Goal: Obtain resource: Obtain resource

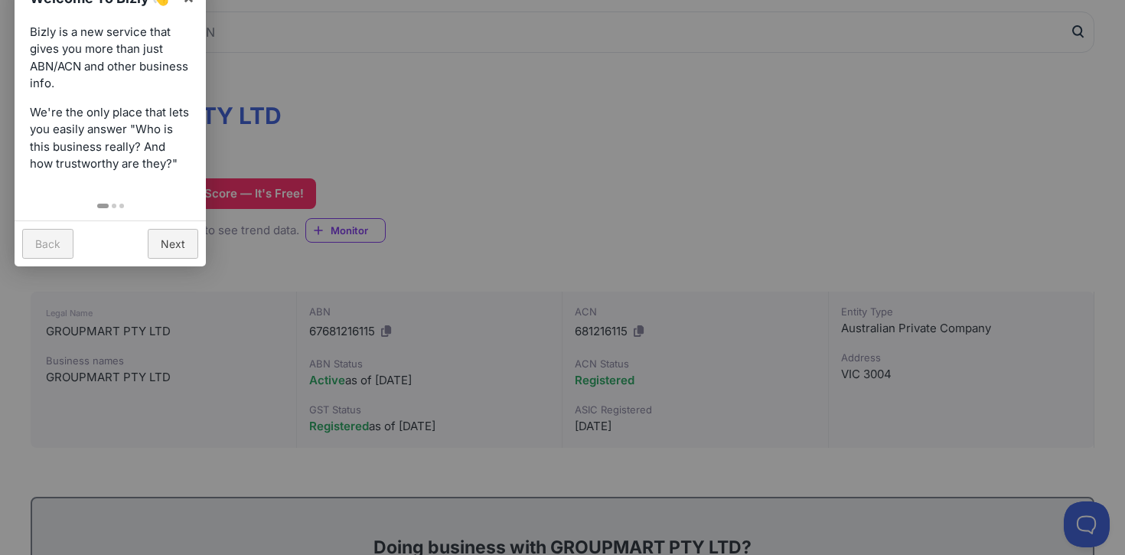
scroll to position [136, 0]
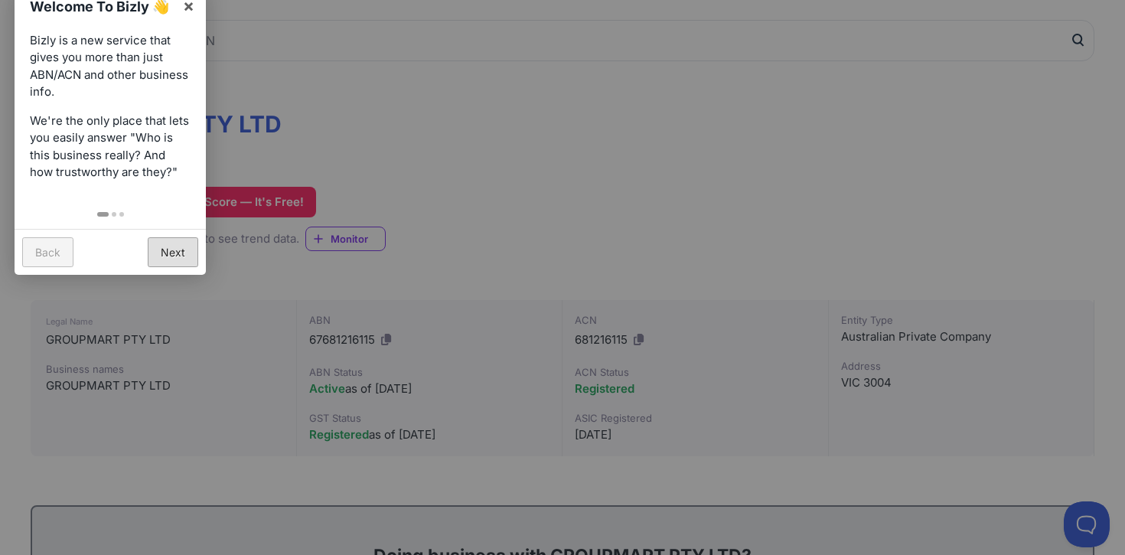
click at [183, 252] on link "Next" at bounding box center [173, 252] width 51 height 30
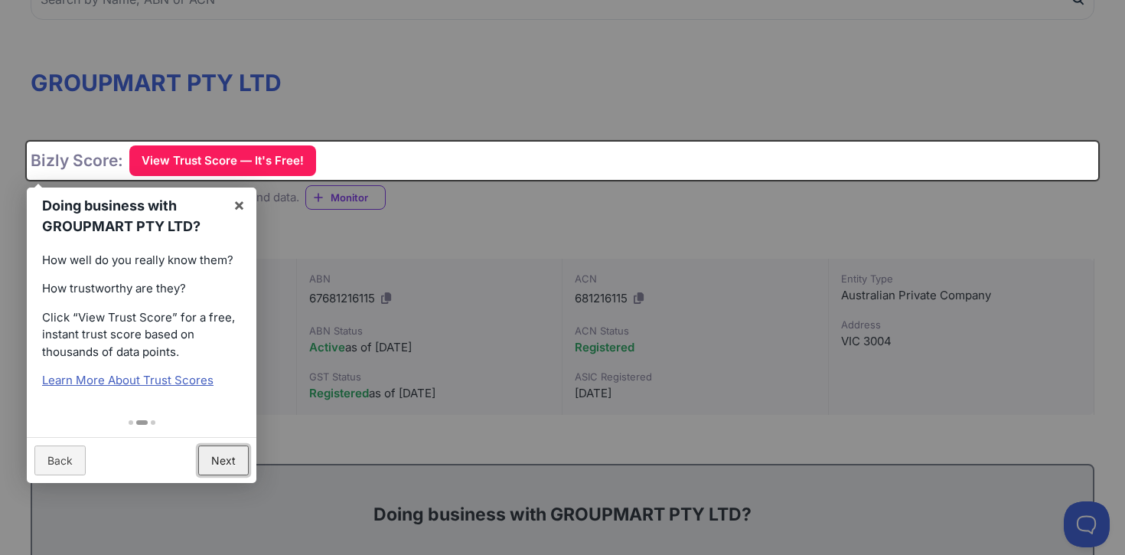
scroll to position [178, 0]
click at [227, 462] on link "Next" at bounding box center [223, 460] width 51 height 30
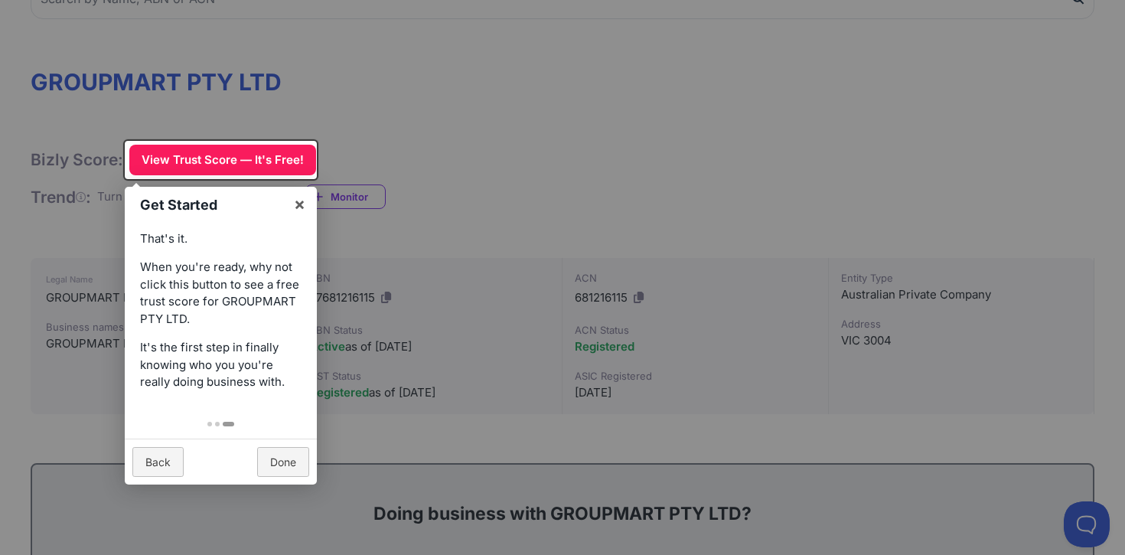
click at [240, 156] on div "Get Started × That's it. When you're ready, why not click this button to see a …" at bounding box center [221, 160] width 192 height 38
click at [285, 459] on link "Done" at bounding box center [283, 462] width 52 height 30
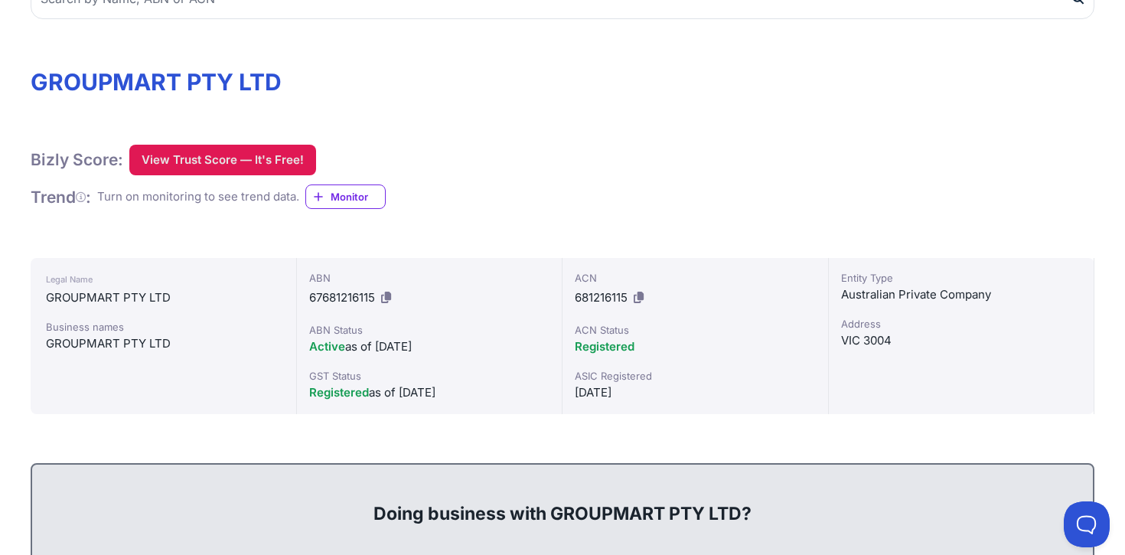
click at [232, 163] on button "View Trust Score — It's Free!" at bounding box center [222, 160] width 187 height 31
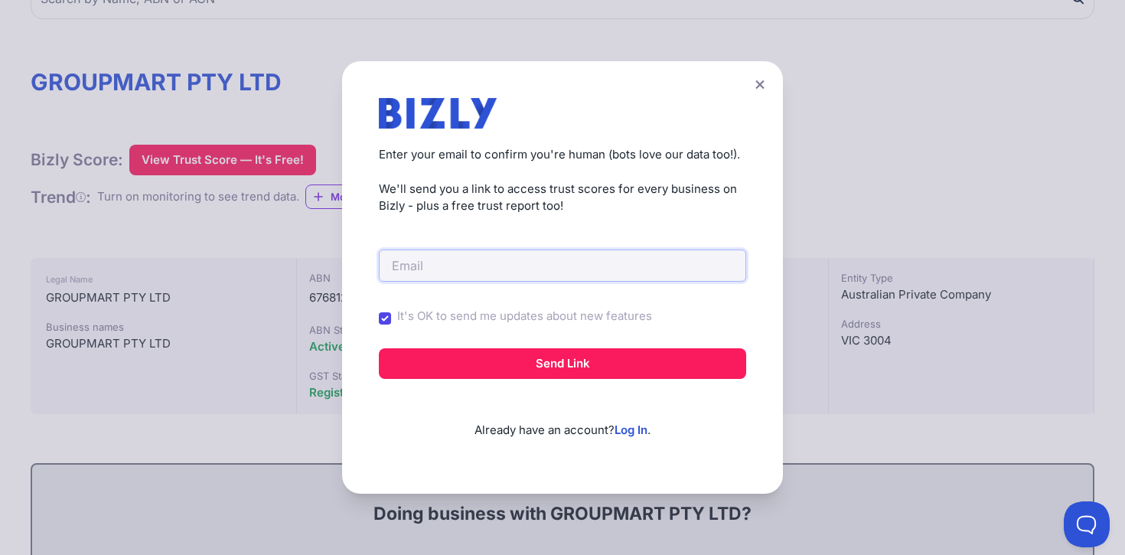
click at [462, 271] on input "email" at bounding box center [562, 265] width 367 height 32
type input "[EMAIL_ADDRESS][DOMAIN_NAME]"
click at [379, 348] on button "Send Link" at bounding box center [562, 363] width 367 height 31
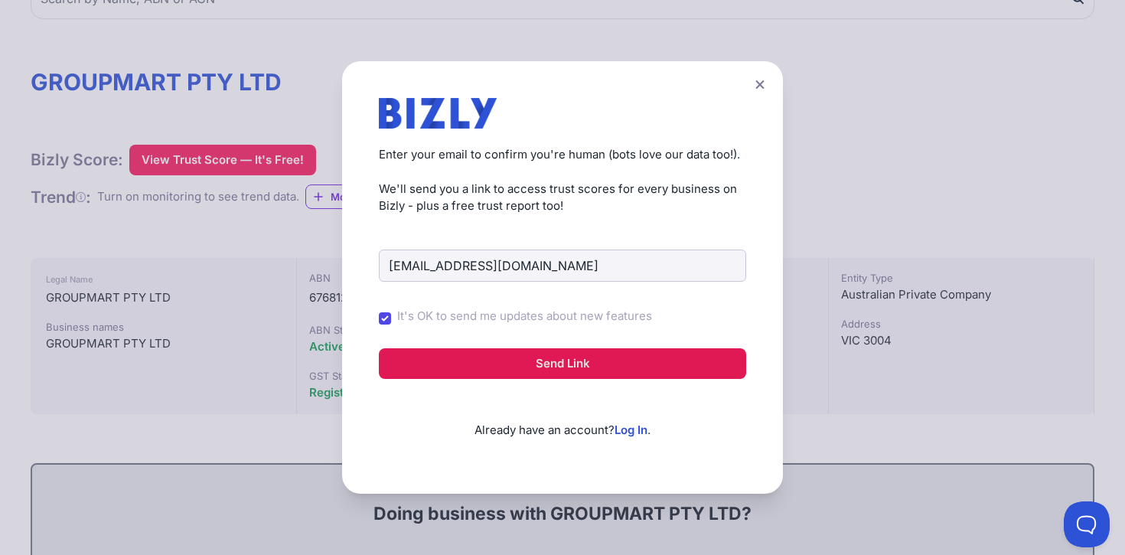
click at [488, 355] on button "Send Link" at bounding box center [562, 363] width 367 height 31
click at [475, 367] on button "Send Link" at bounding box center [562, 363] width 367 height 31
click at [503, 375] on button "Send Link" at bounding box center [562, 363] width 367 height 31
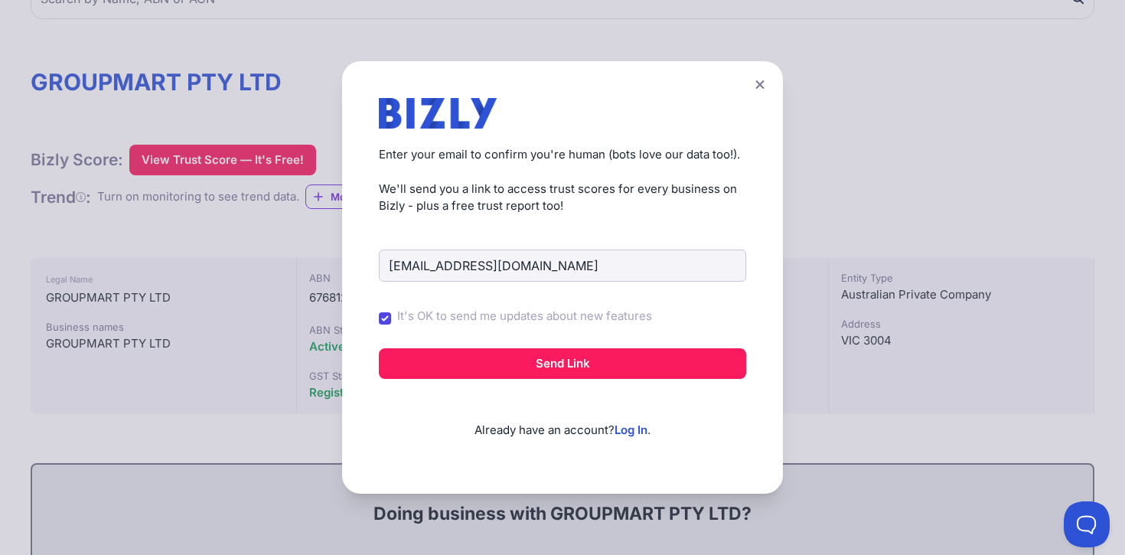
click at [522, 383] on div "[EMAIL_ADDRESS][DOMAIN_NAME] It's OK to send me updates about new features Send…" at bounding box center [562, 327] width 367 height 224
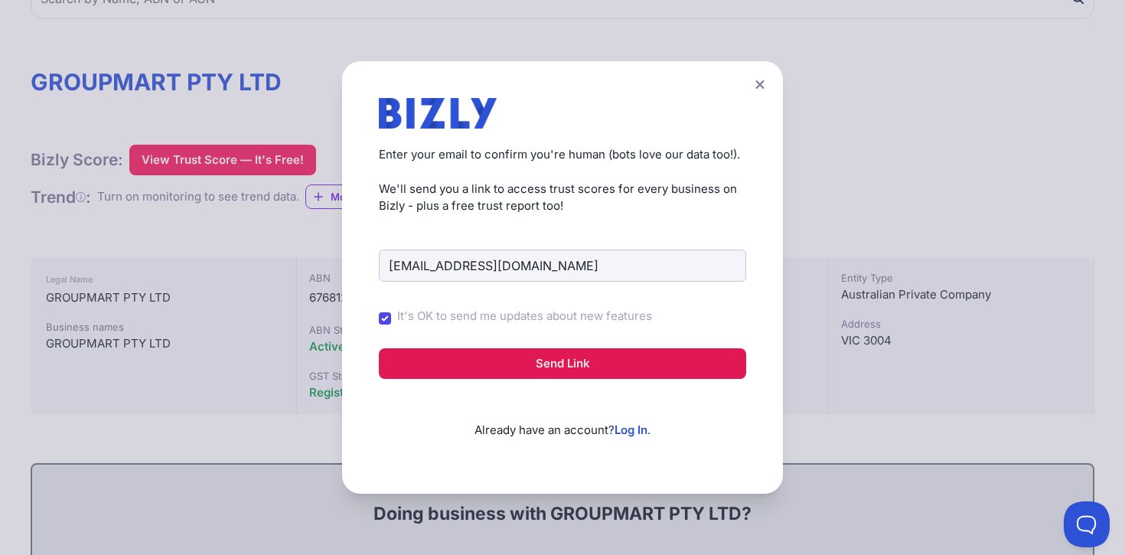
click at [529, 377] on button "Send Link" at bounding box center [562, 363] width 367 height 31
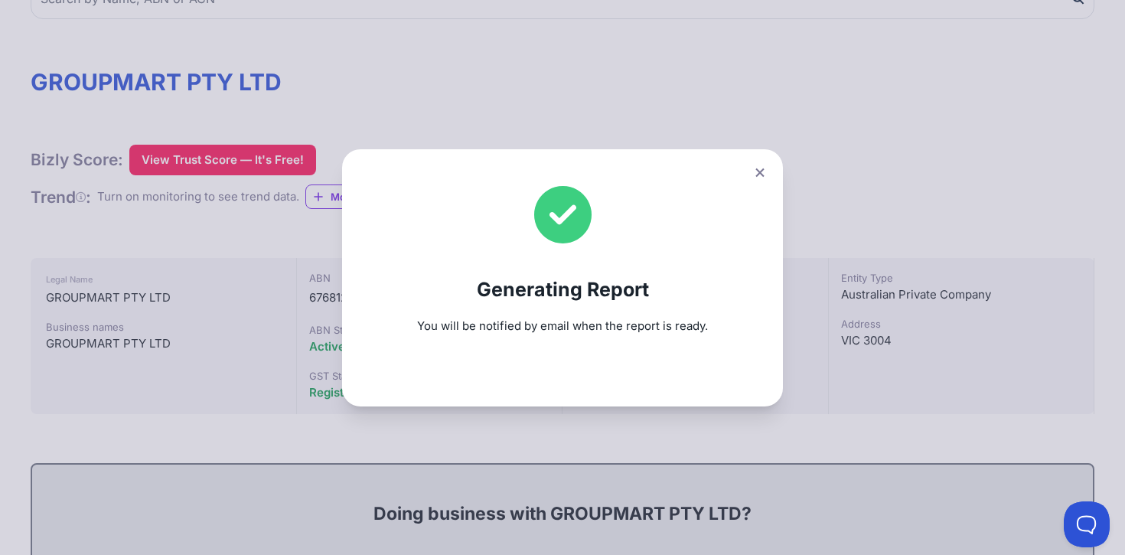
click at [546, 370] on div "Generating Report You will be notified by email when the report is ready." at bounding box center [562, 277] width 441 height 257
click at [763, 169] on icon at bounding box center [759, 172] width 8 height 8
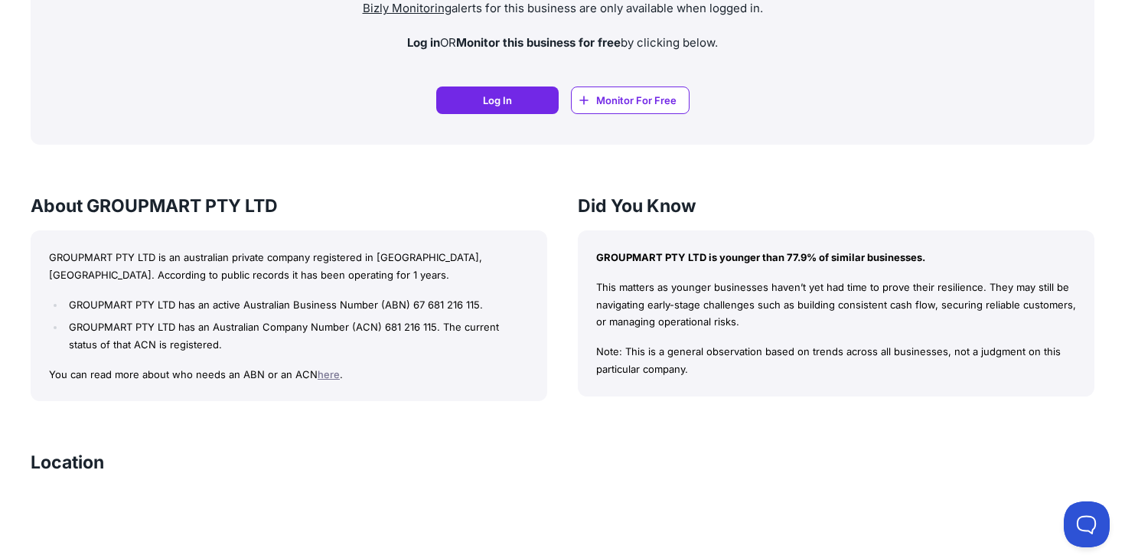
scroll to position [775, 0]
